Goal: Check status: Check status

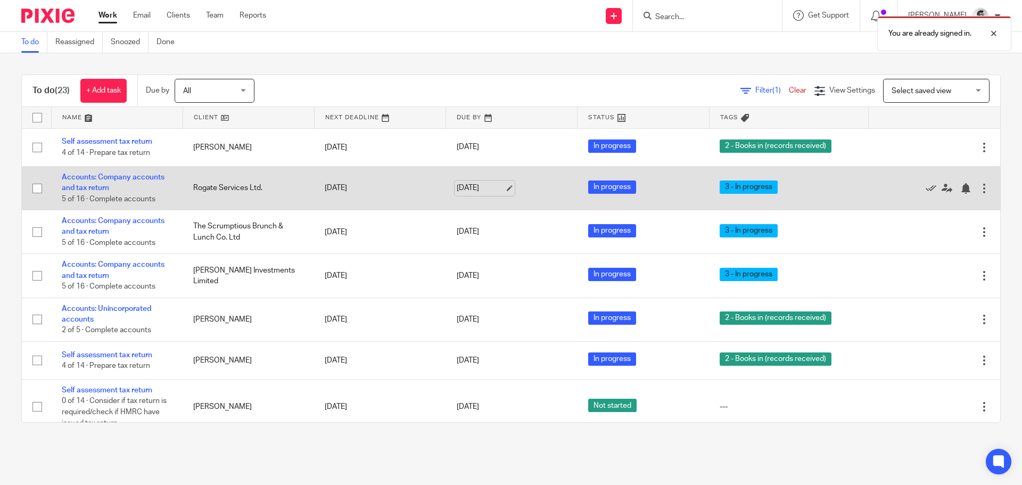
click at [487, 185] on link "[DATE]" at bounding box center [481, 188] width 48 height 11
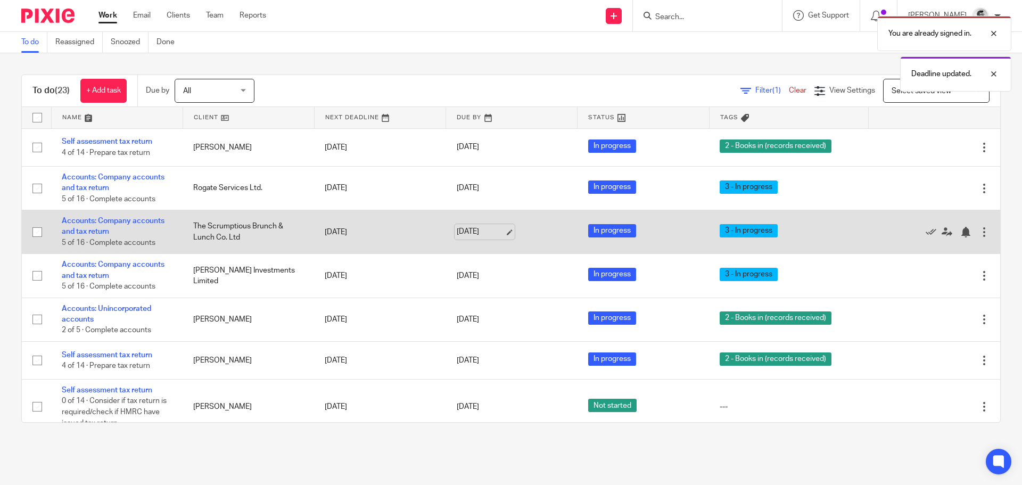
click at [469, 230] on link "[DATE]" at bounding box center [481, 231] width 48 height 11
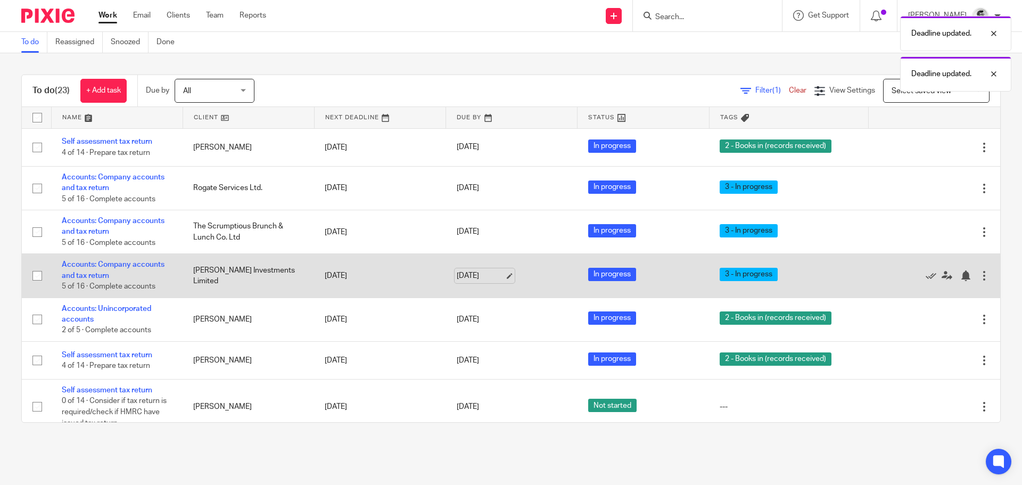
click at [469, 277] on link "[DATE]" at bounding box center [481, 275] width 48 height 11
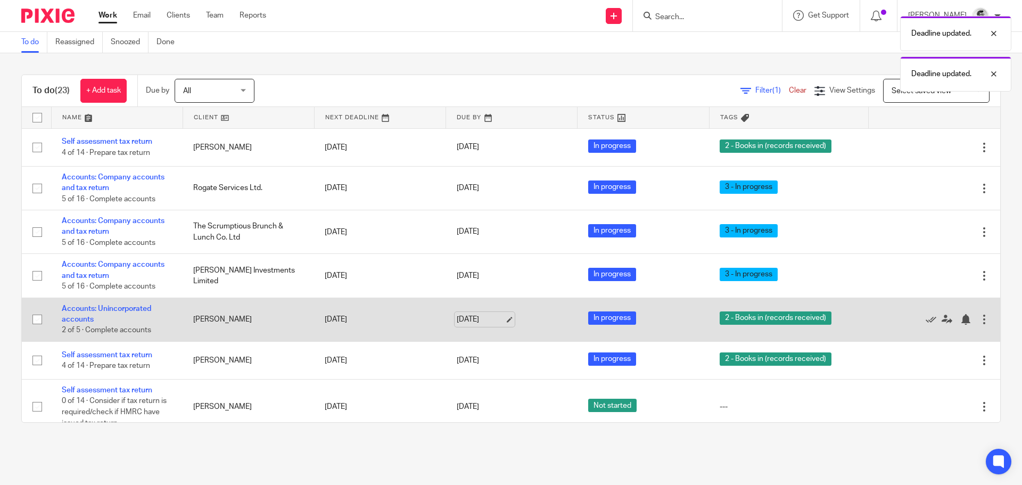
click at [462, 318] on link "[DATE]" at bounding box center [481, 319] width 48 height 11
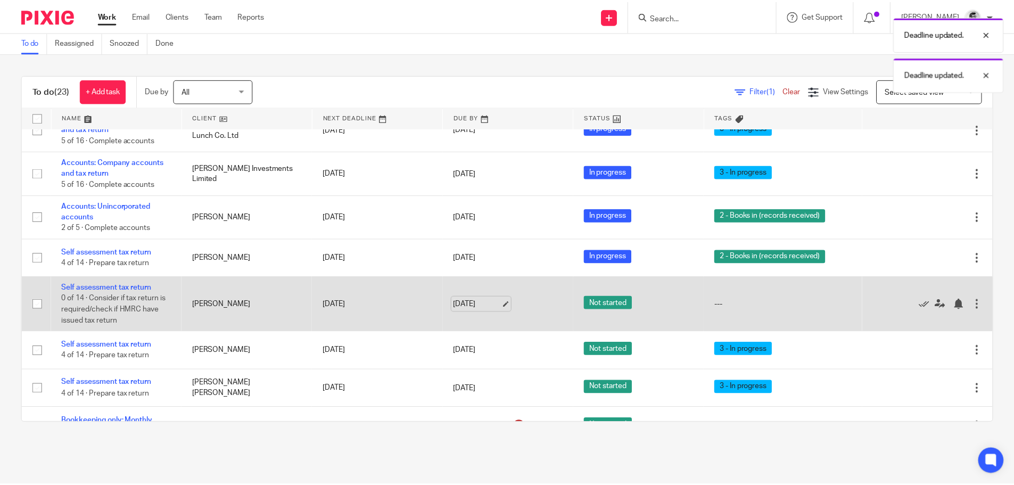
scroll to position [106, 0]
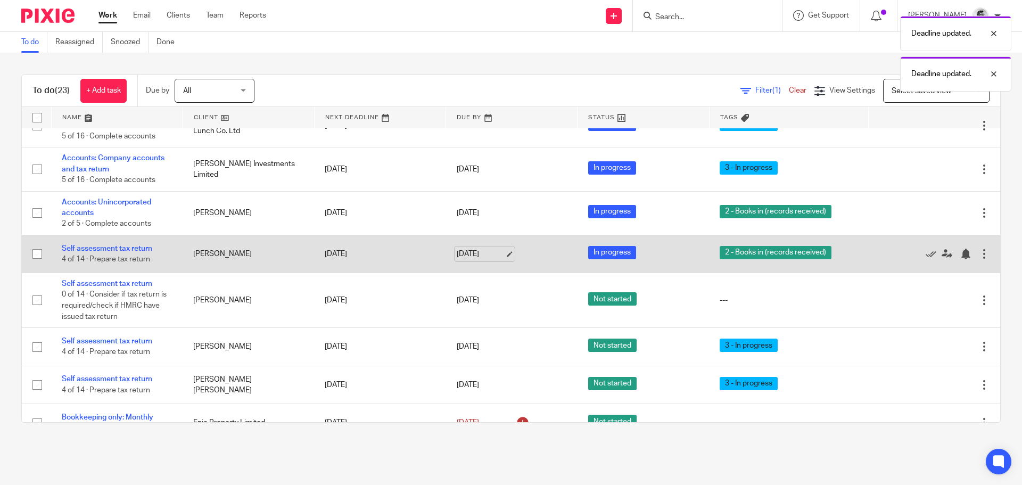
click at [471, 257] on link "[DATE]" at bounding box center [481, 254] width 48 height 11
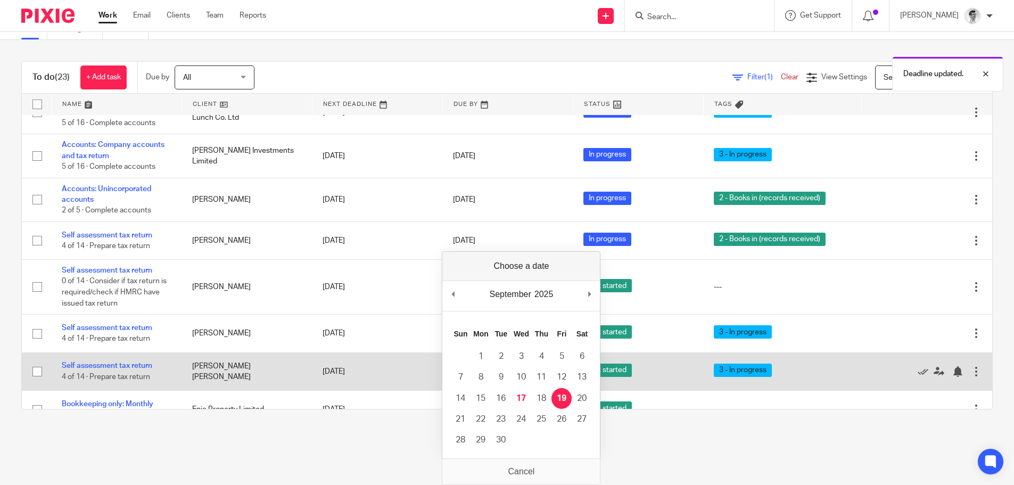
scroll to position [0, 0]
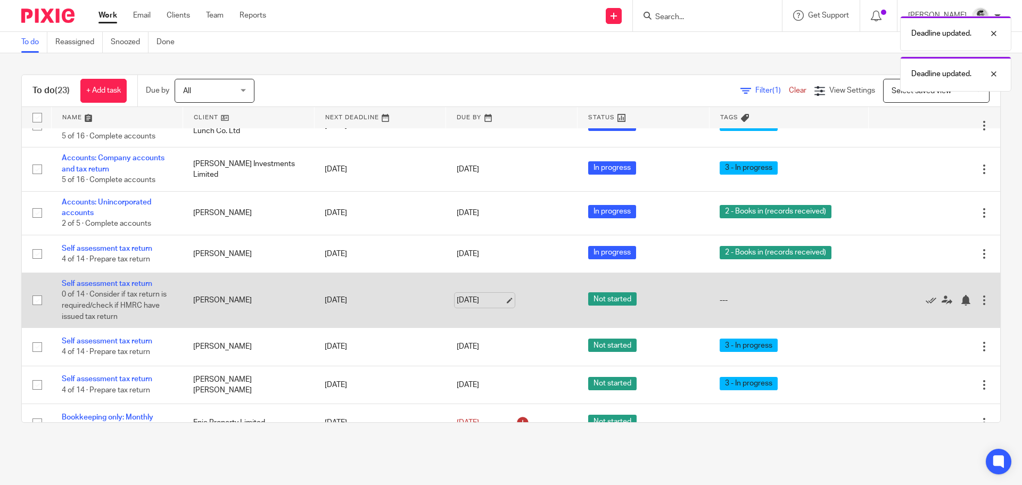
click at [474, 302] on link "[DATE]" at bounding box center [481, 300] width 48 height 11
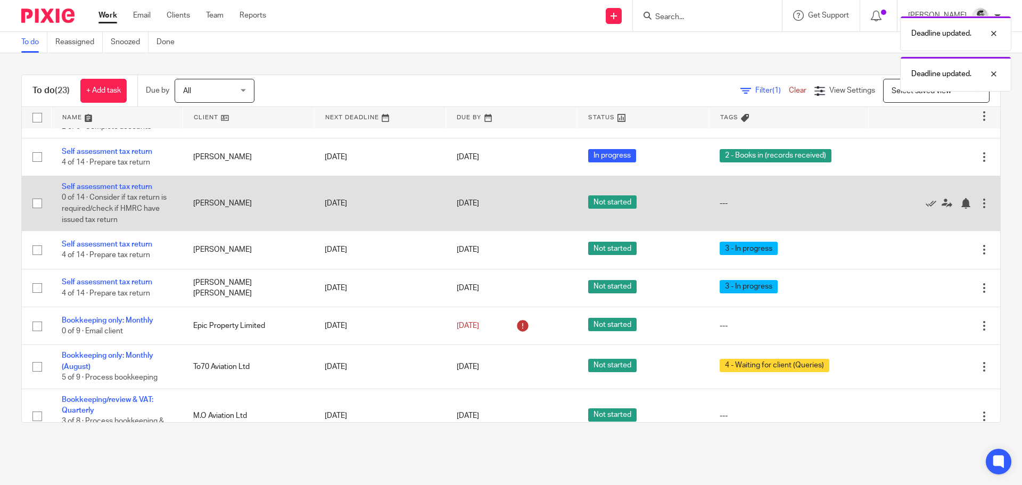
scroll to position [213, 0]
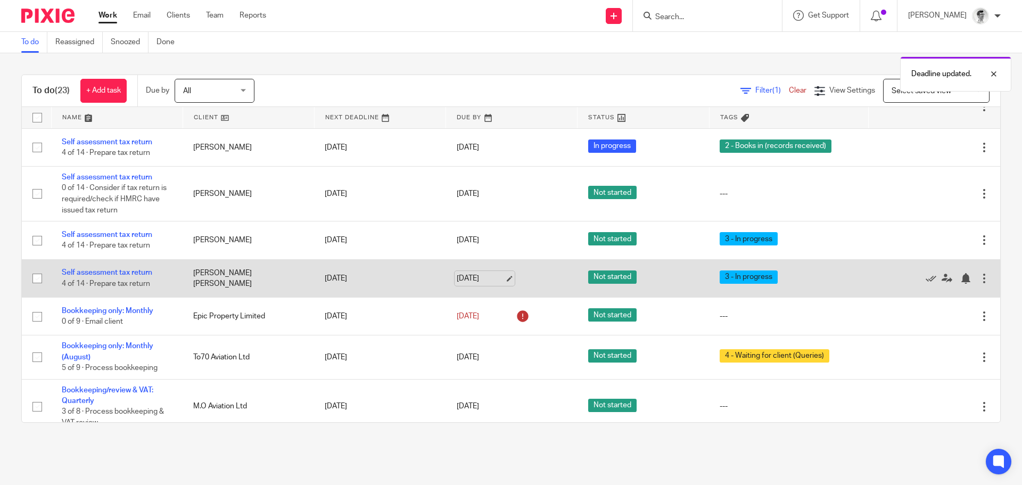
click at [466, 281] on link "[DATE]" at bounding box center [481, 278] width 48 height 11
click at [477, 280] on link "[DATE]" at bounding box center [481, 278] width 48 height 11
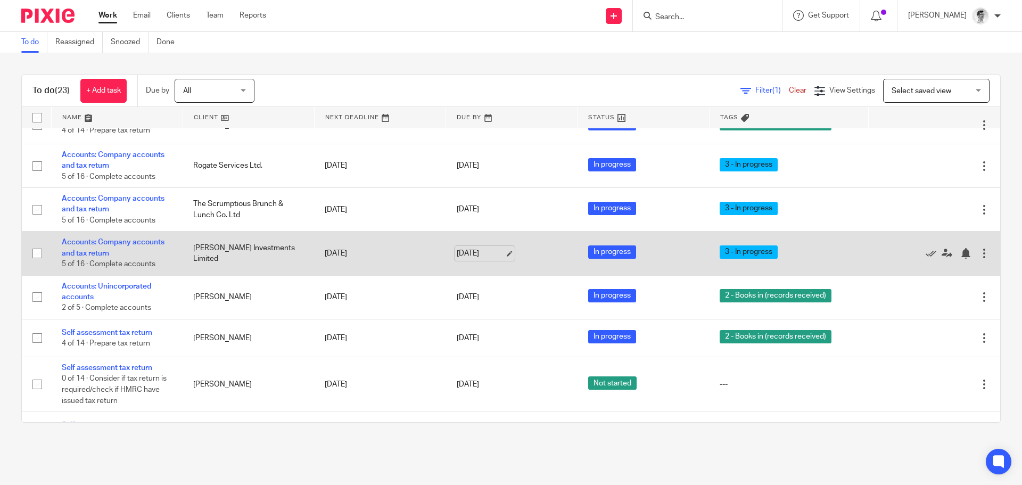
scroll to position [0, 0]
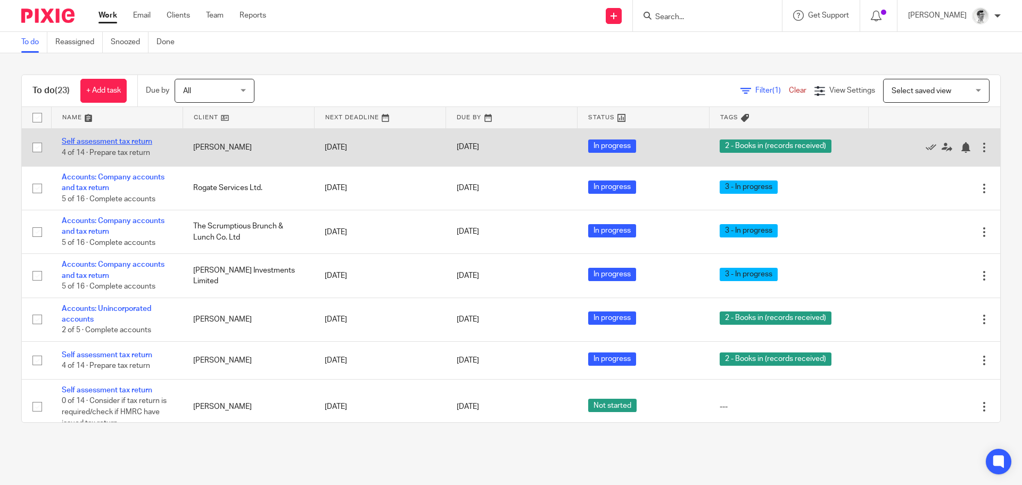
drag, startPoint x: 147, startPoint y: 138, endPoint x: 289, endPoint y: 185, distance: 149.3
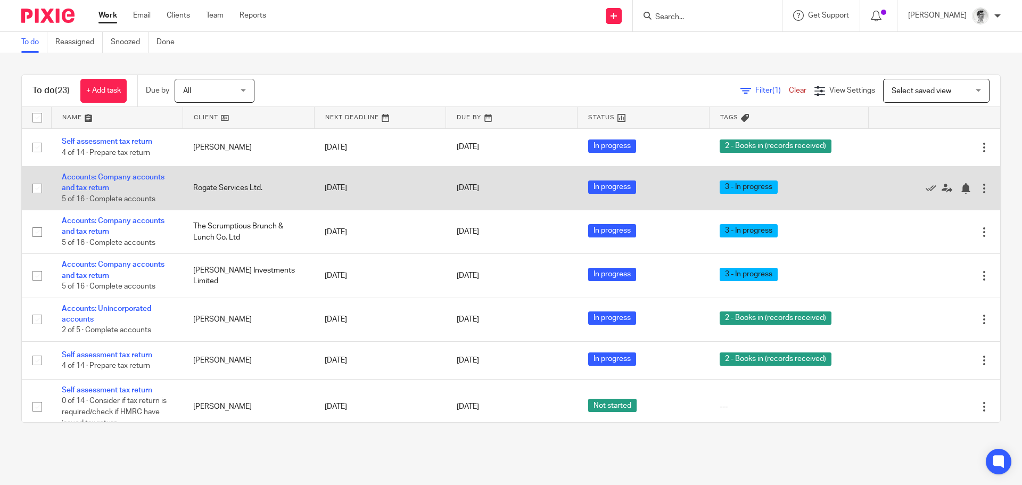
click at [147, 138] on link "Self assessment tax return" at bounding box center [107, 141] width 91 height 7
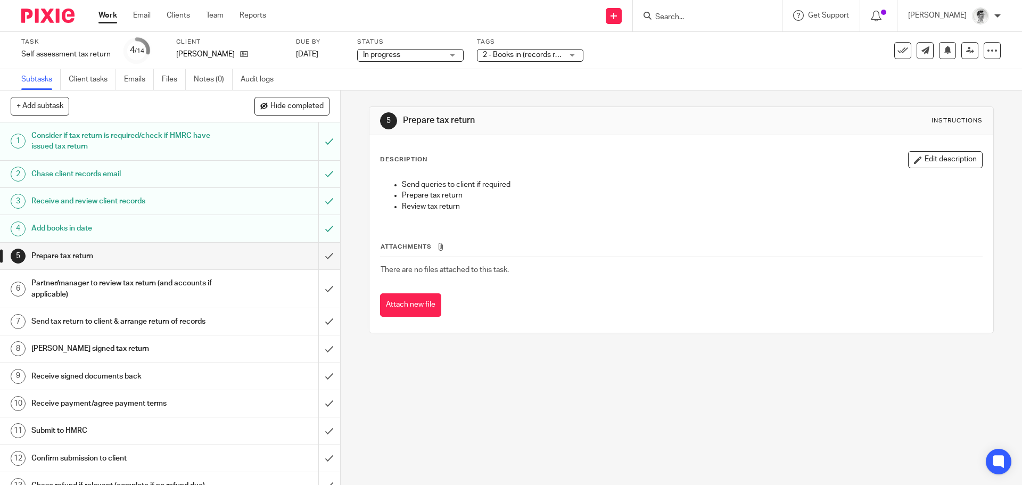
click at [549, 52] on span "2 - Books in (records received)" at bounding box center [533, 54] width 101 height 7
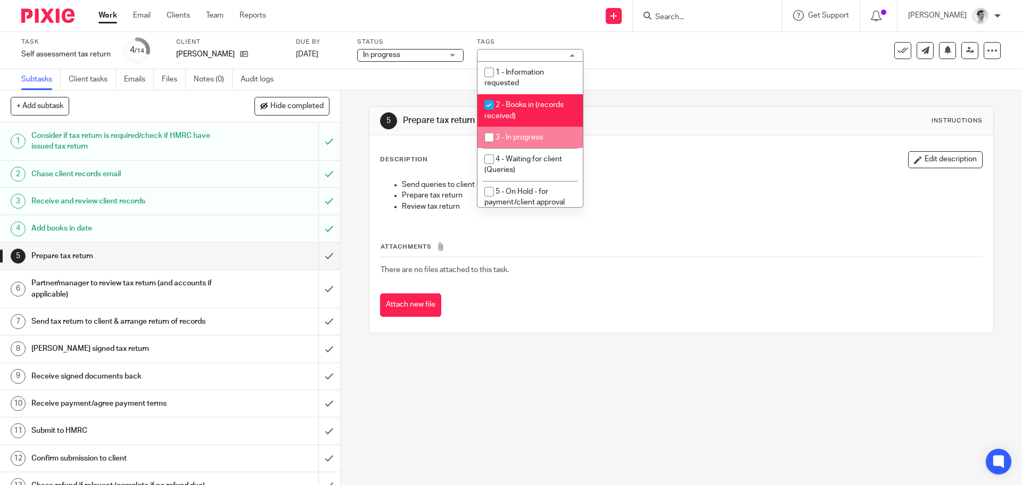
click at [492, 141] on input "checkbox" at bounding box center [489, 137] width 20 height 20
checkbox input "true"
click at [486, 98] on input "checkbox" at bounding box center [489, 105] width 20 height 20
checkbox input "false"
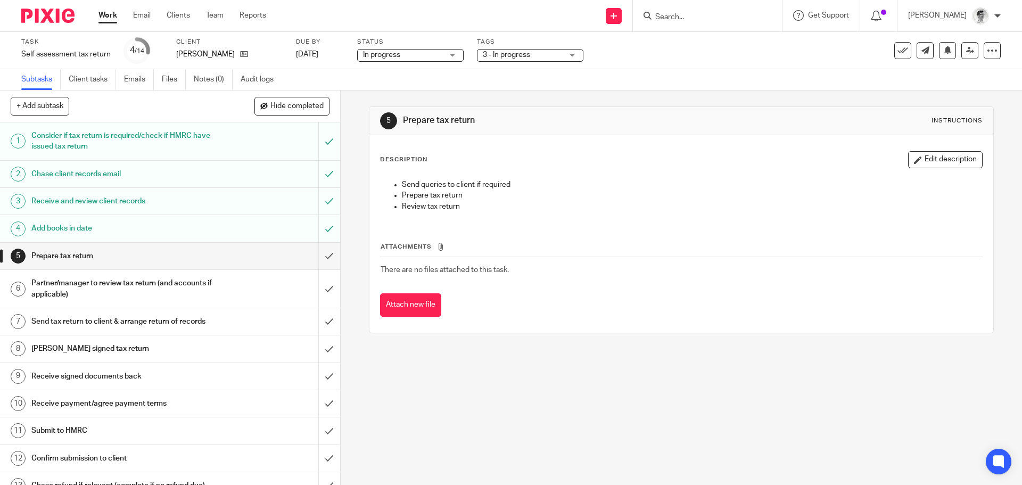
click at [109, 18] on link "Work" at bounding box center [107, 15] width 19 height 11
